Goal: Information Seeking & Learning: Understand process/instructions

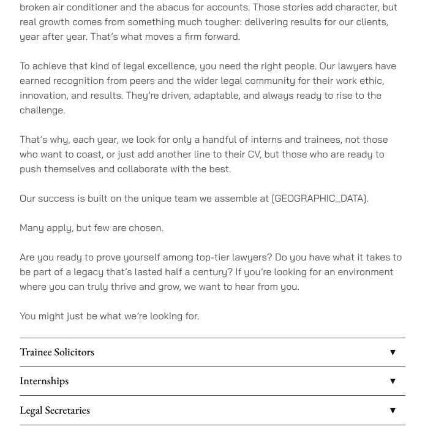
scroll to position [820, 0]
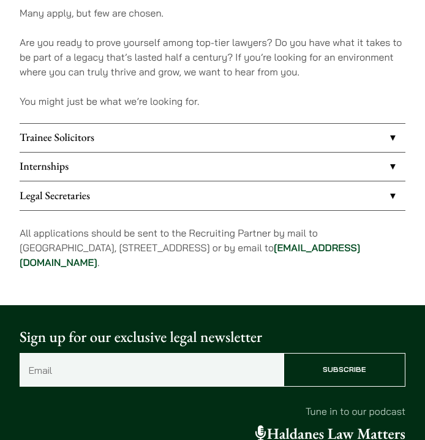
click at [397, 153] on link "Internships" at bounding box center [213, 167] width 386 height 28
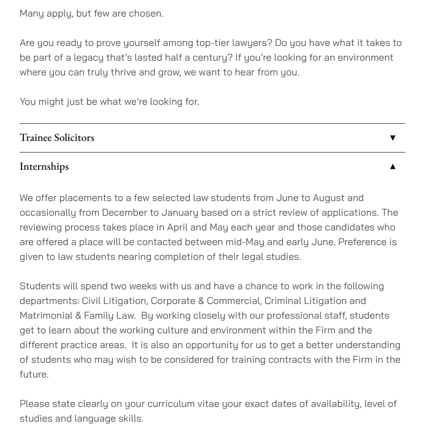
scroll to position [868, 0]
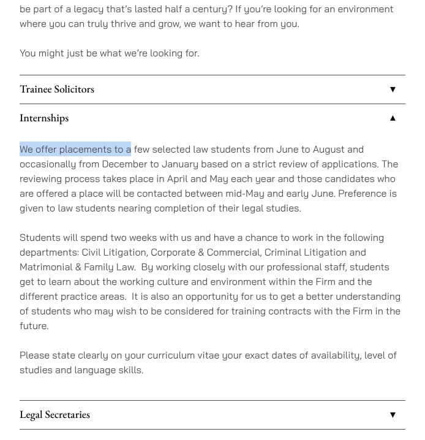
drag, startPoint x: 328, startPoint y: 125, endPoint x: 127, endPoint y: 130, distance: 201.0
click at [129, 132] on div "We offer placements to a few selected law students from June to August and occa…" at bounding box center [213, 265] width 386 height 267
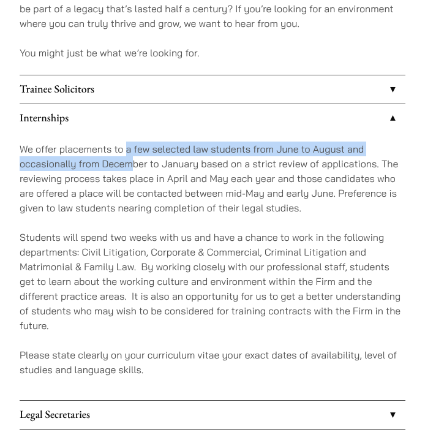
drag, startPoint x: 127, startPoint y: 130, endPoint x: 133, endPoint y: 154, distance: 24.5
click at [133, 154] on p "We offer placements to a few selected law students from June to August and occa…" at bounding box center [213, 179] width 386 height 74
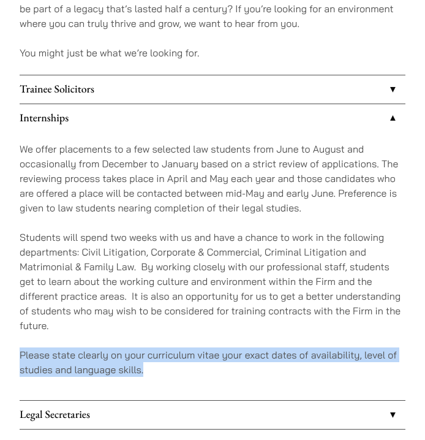
drag, startPoint x: 20, startPoint y: 343, endPoint x: 170, endPoint y: 355, distance: 151.2
click at [164, 358] on p "Please state clearly on your curriculum vitae your exact dates of availability,…" at bounding box center [213, 361] width 386 height 29
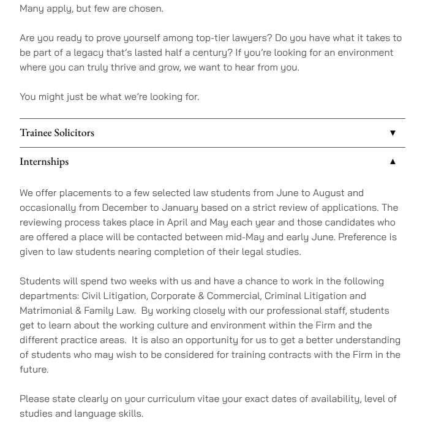
scroll to position [820, 0]
